Goal: Task Accomplishment & Management: Manage account settings

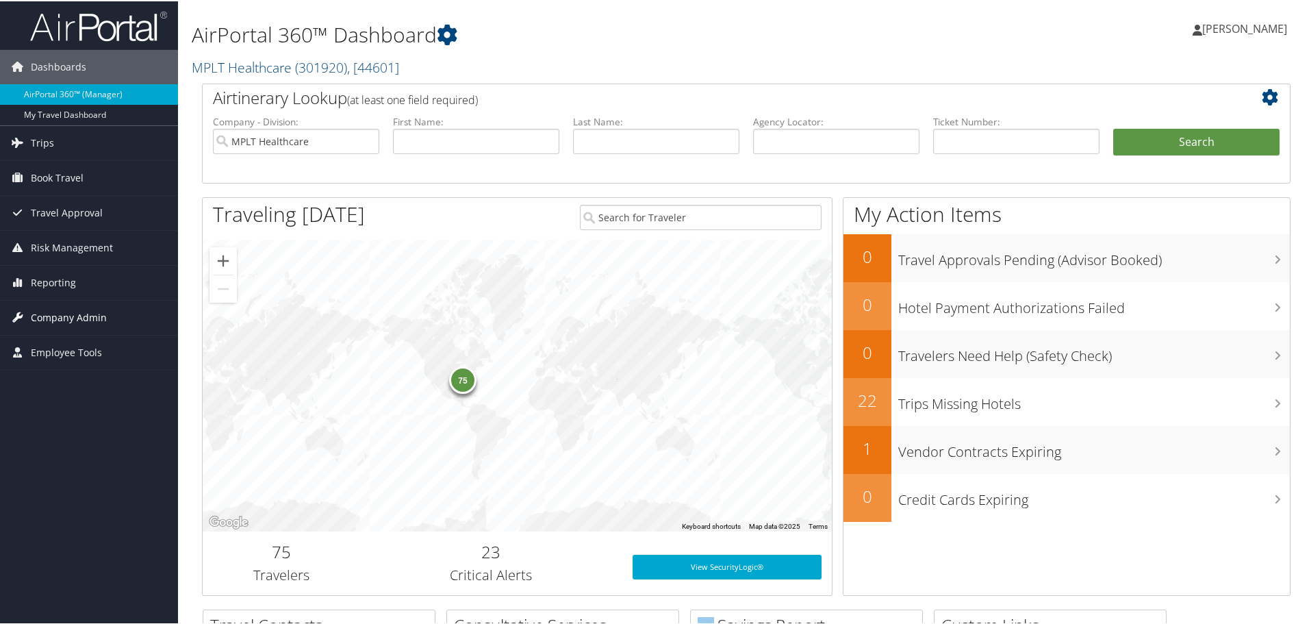
click at [81, 318] on span "Company Admin" at bounding box center [69, 316] width 76 height 34
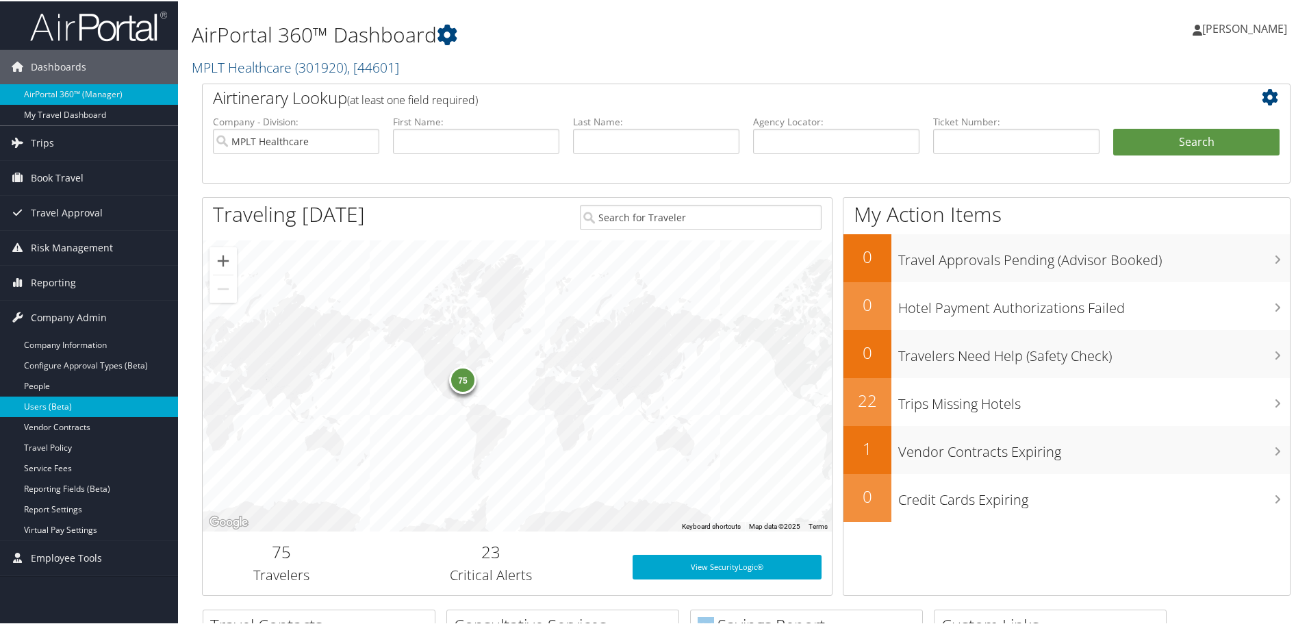
click at [67, 411] on link "Users (Beta)" at bounding box center [89, 405] width 178 height 21
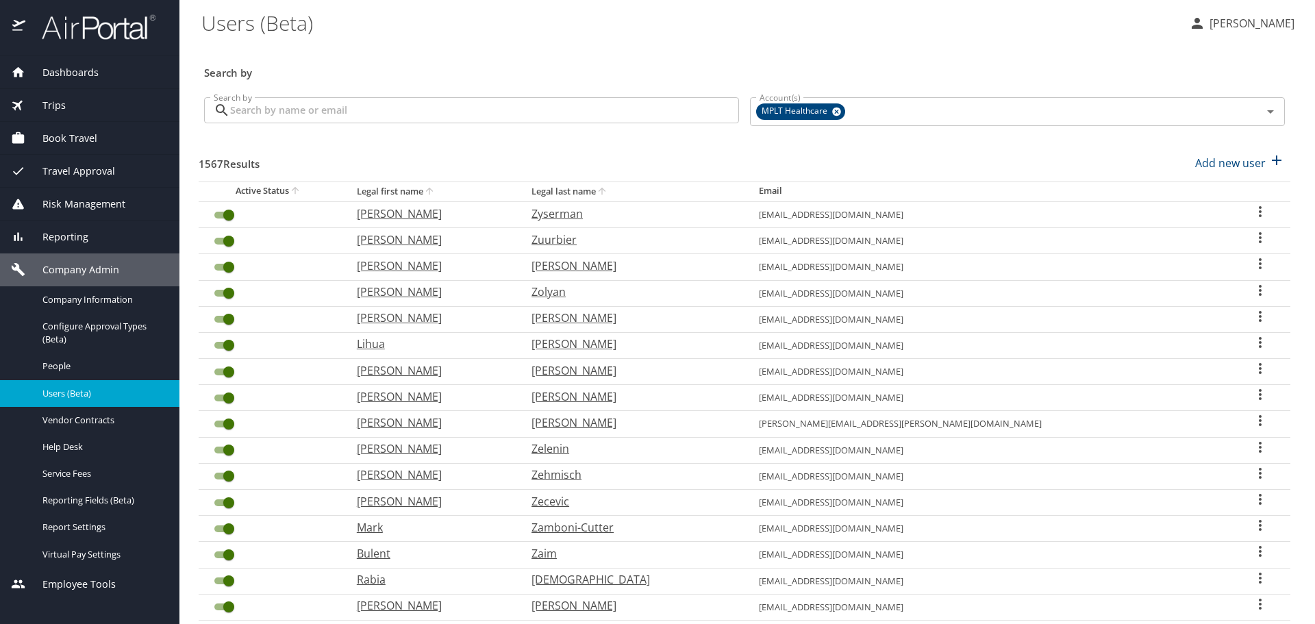
click at [416, 112] on input "Search by" at bounding box center [484, 110] width 509 height 26
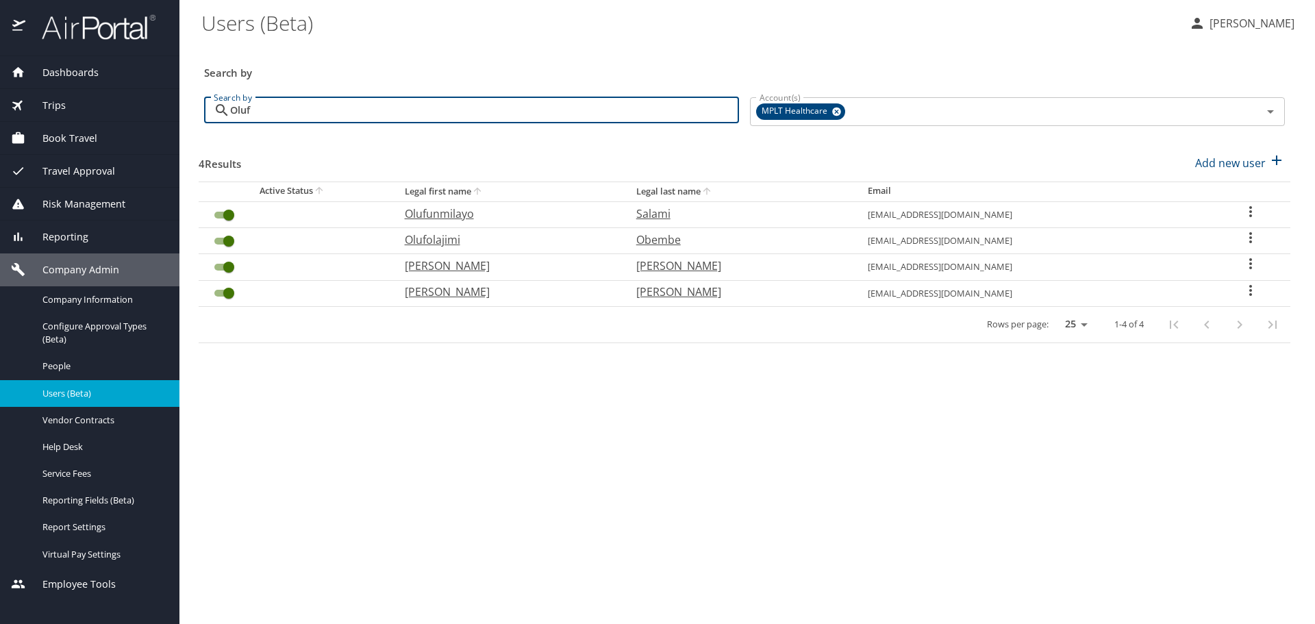
type input "Oluf"
click at [451, 271] on p "Olufunke" at bounding box center [507, 266] width 204 height 16
select select "US"
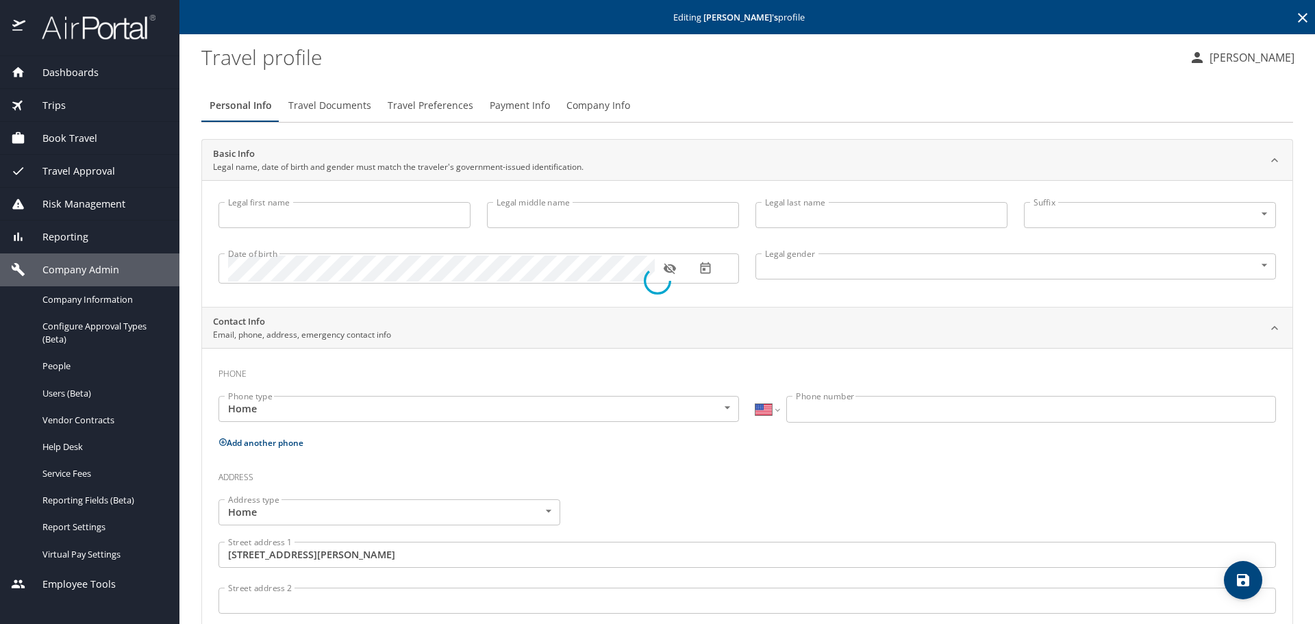
type input "Olufunke"
type input "O"
type input "Afolabi-Brown"
type input "Female"
type input "Yinka"
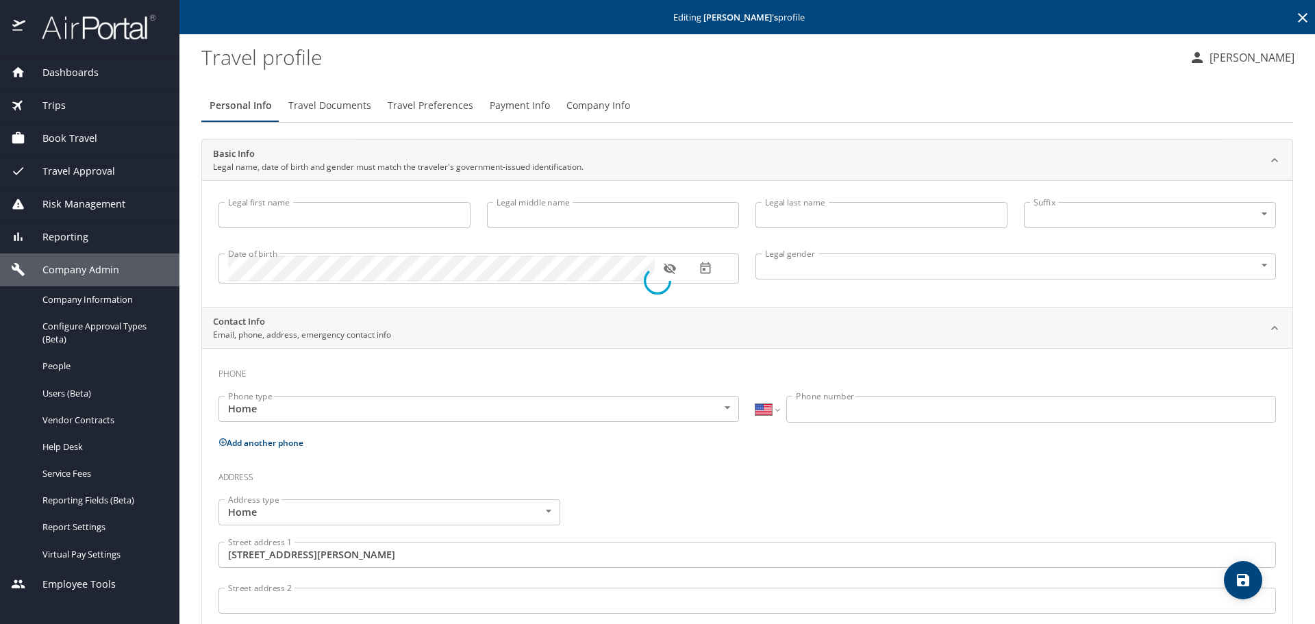
type input "Afolabi-Brown"
type input "(410) 336-9606"
type input "United States of America"
type input "Pennsylvania"
select select "US"
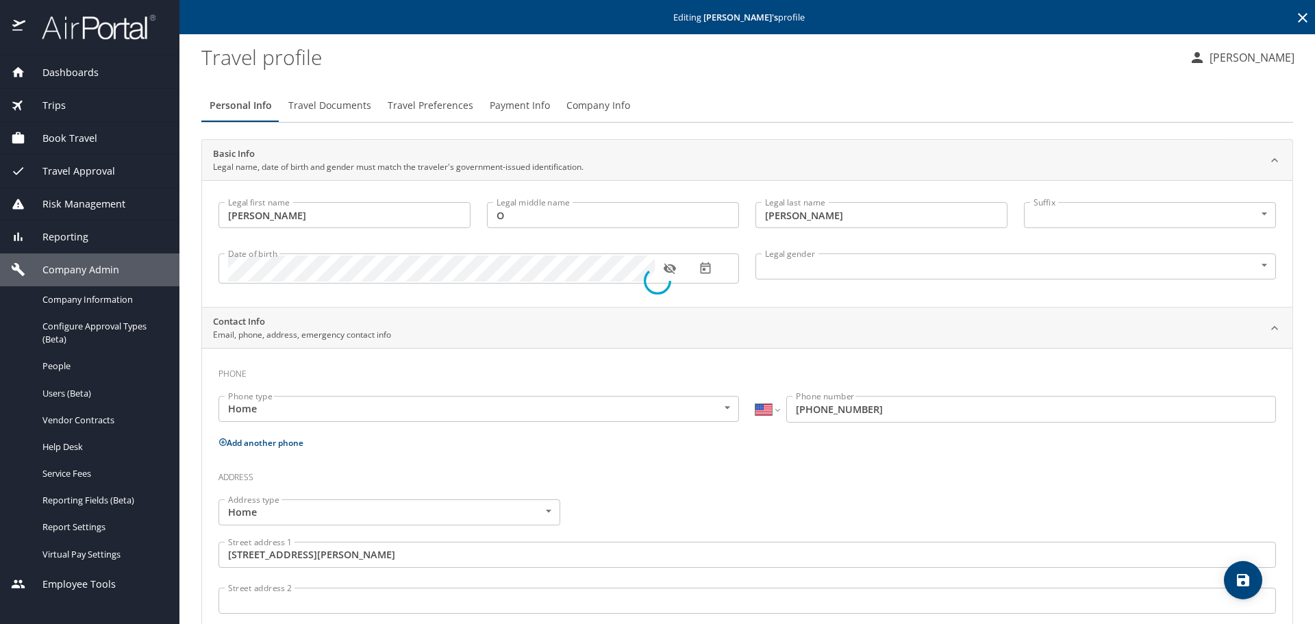
select select "US"
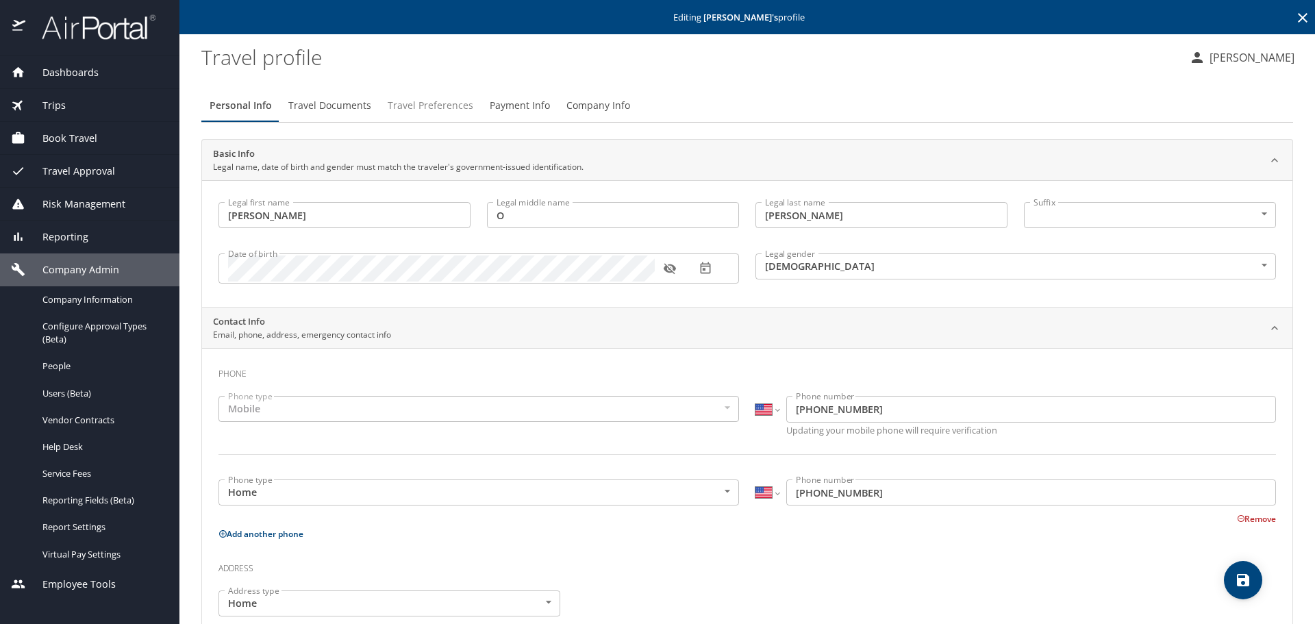
click at [456, 104] on span "Travel Preferences" at bounding box center [431, 105] width 86 height 17
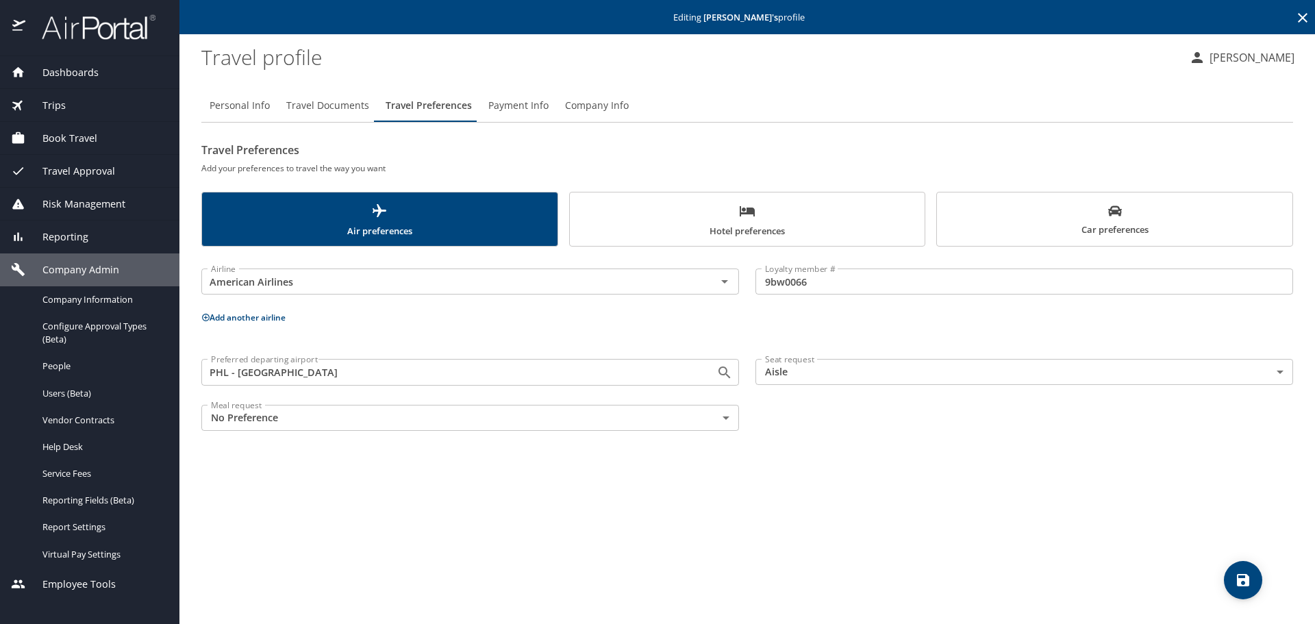
click at [777, 226] on span "Hotel preferences" at bounding box center [747, 221] width 339 height 36
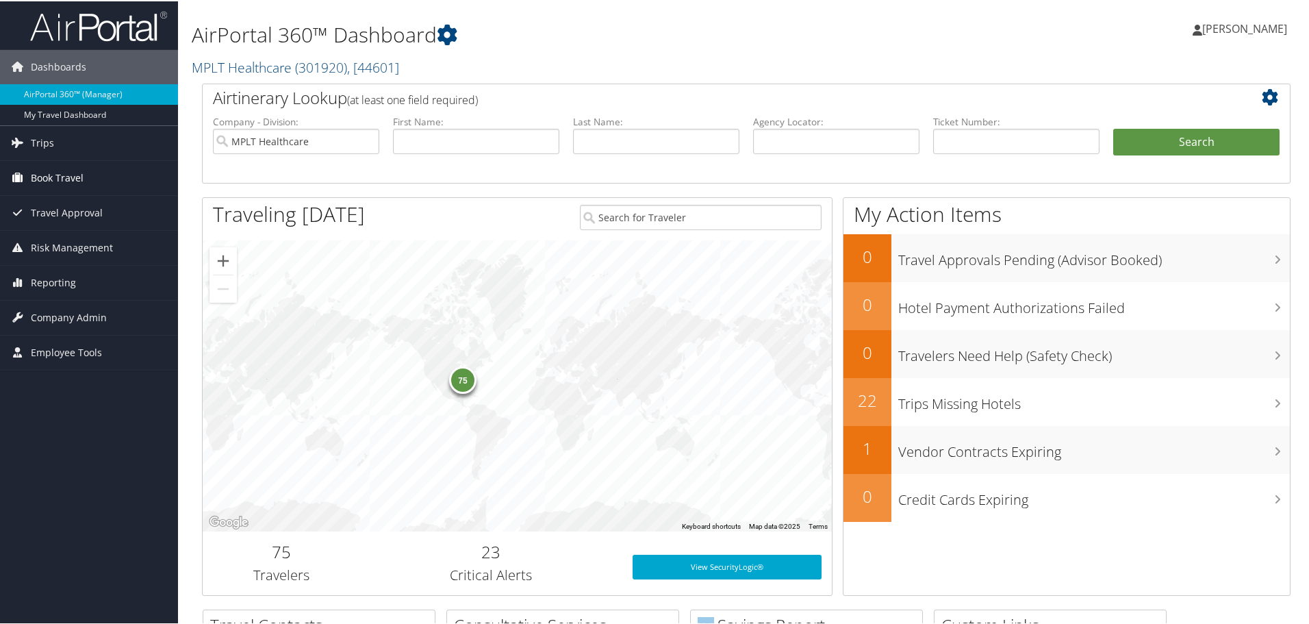
click at [75, 175] on span "Book Travel" at bounding box center [57, 177] width 53 height 34
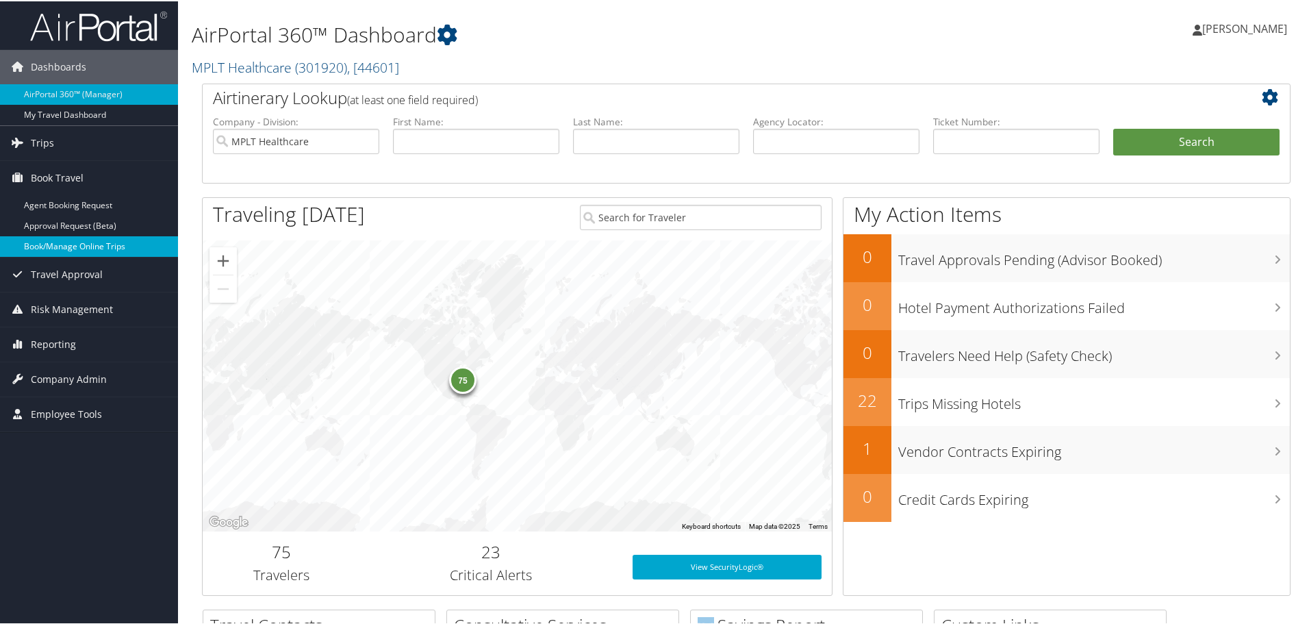
click at [95, 240] on link "Book/Manage Online Trips" at bounding box center [89, 245] width 178 height 21
